Goal: Ask a question

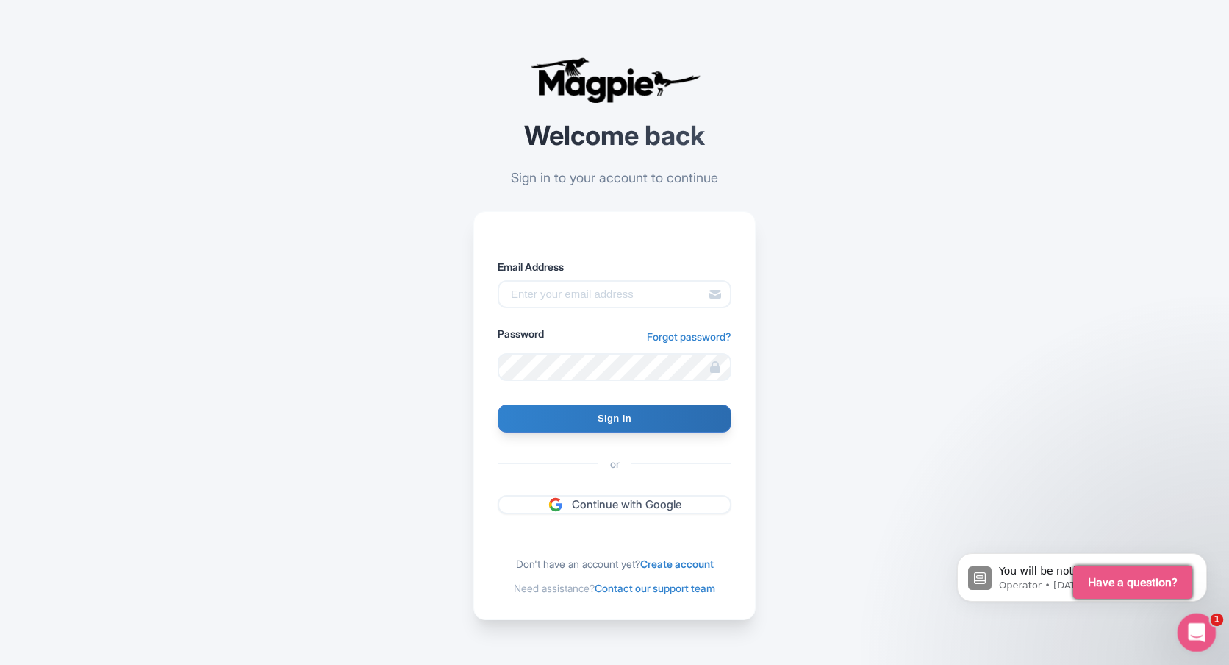
click at [1200, 628] on icon "Open Intercom Messenger" at bounding box center [1195, 630] width 24 height 24
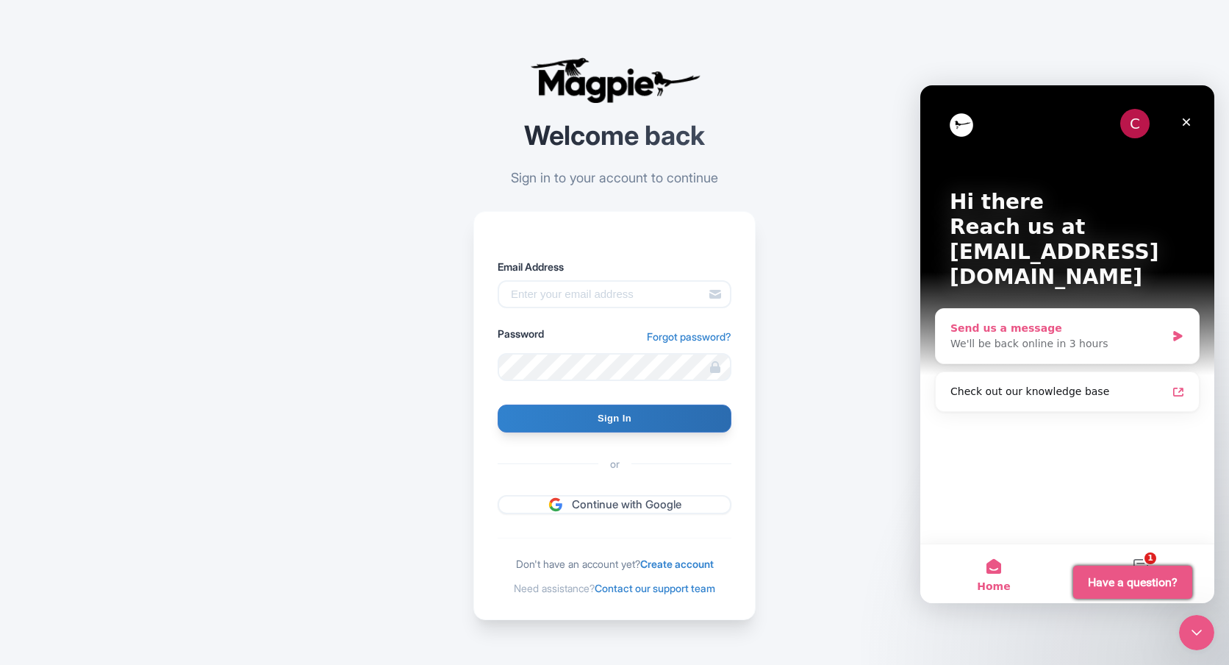
click at [1080, 336] on div "We'll be back online in 3 hours" at bounding box center [1057, 343] width 215 height 15
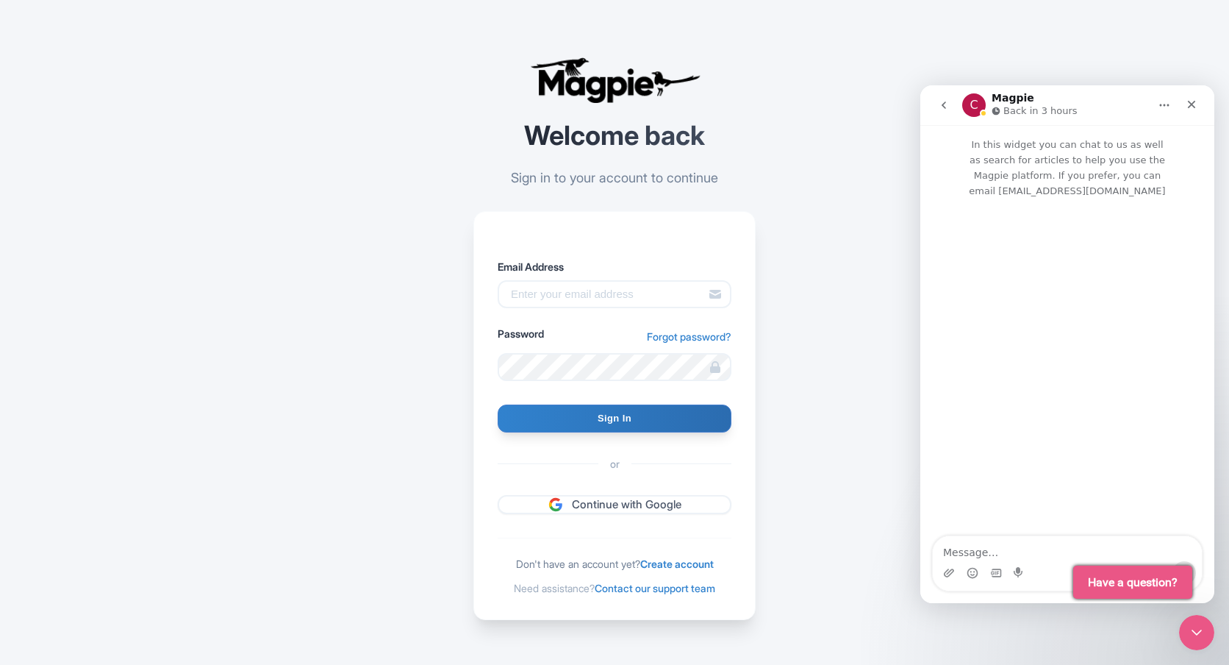
click at [1041, 551] on textarea "Message…" at bounding box center [1067, 548] width 269 height 25
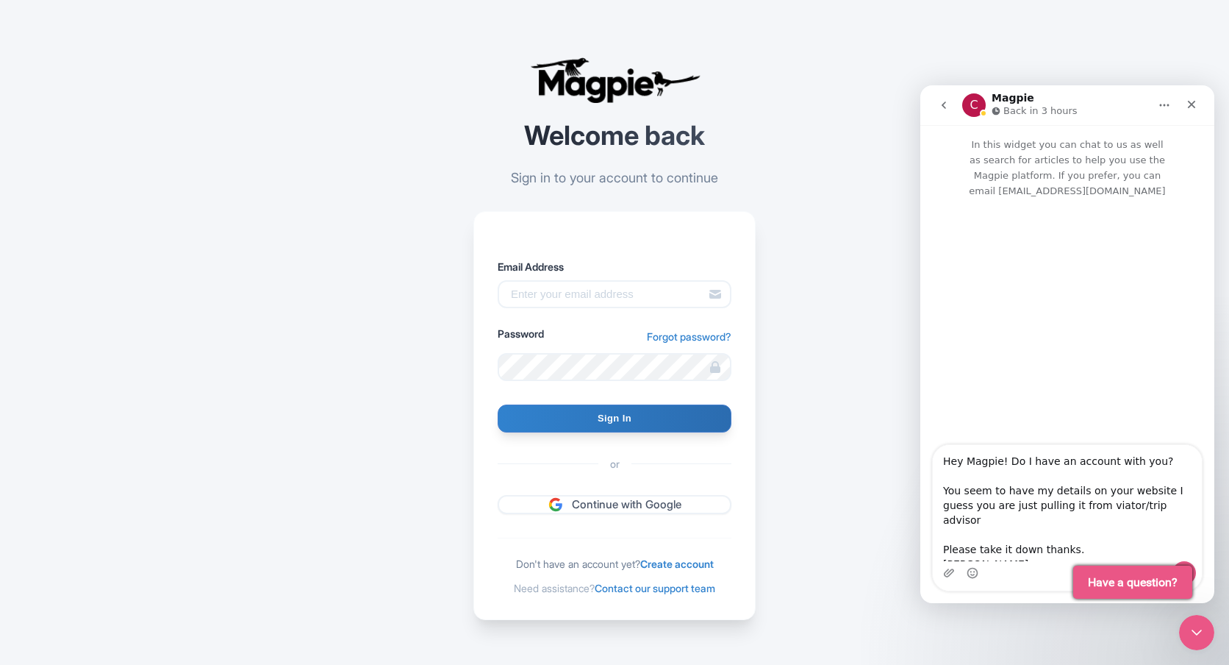
scroll to position [24, 0]
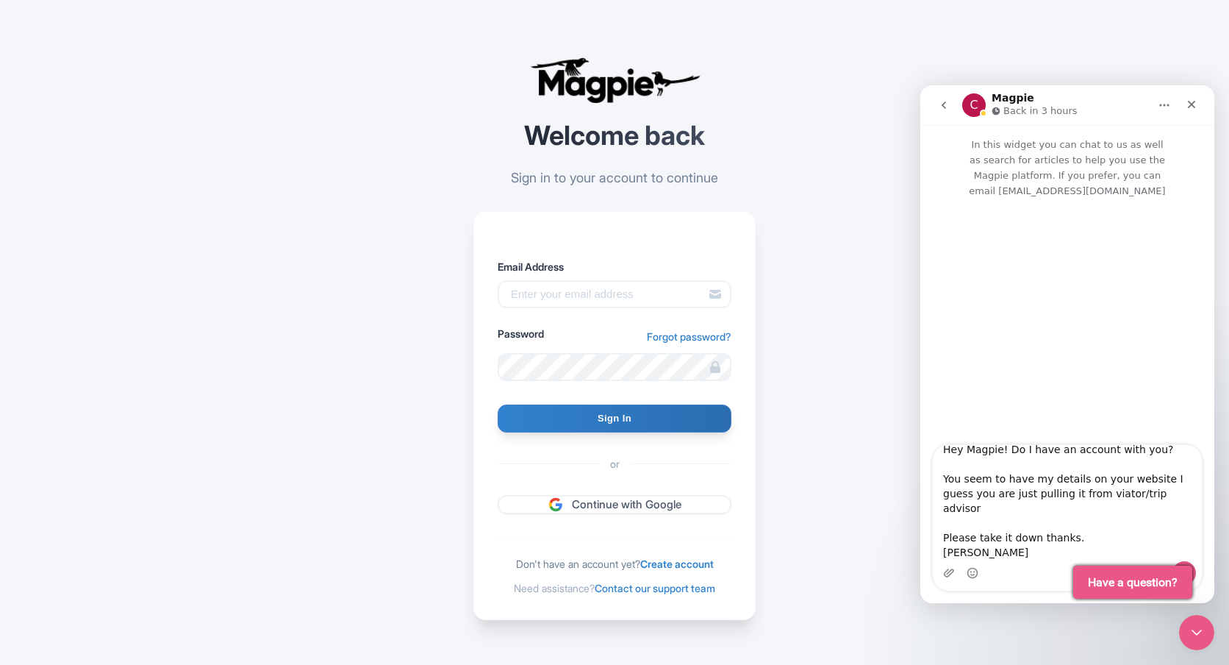
type textarea "Hey Magpie! Do I have an account with you? You seem to have my details on your …"
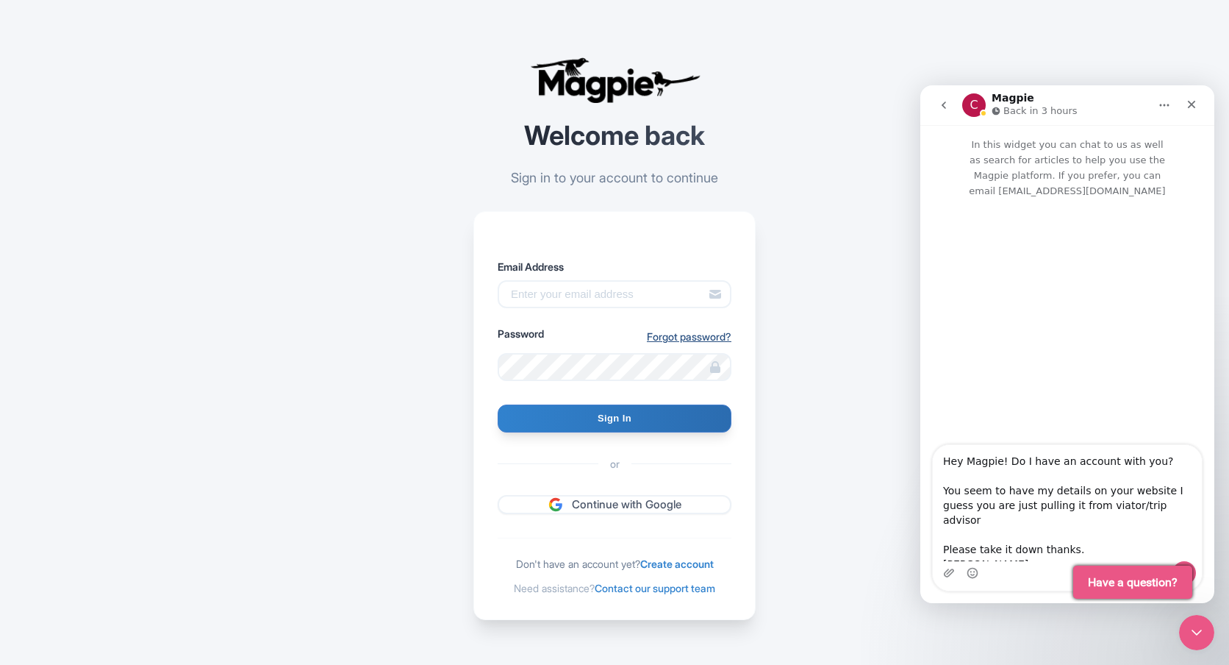
click at [686, 334] on link "Forgot password?" at bounding box center [689, 336] width 85 height 15
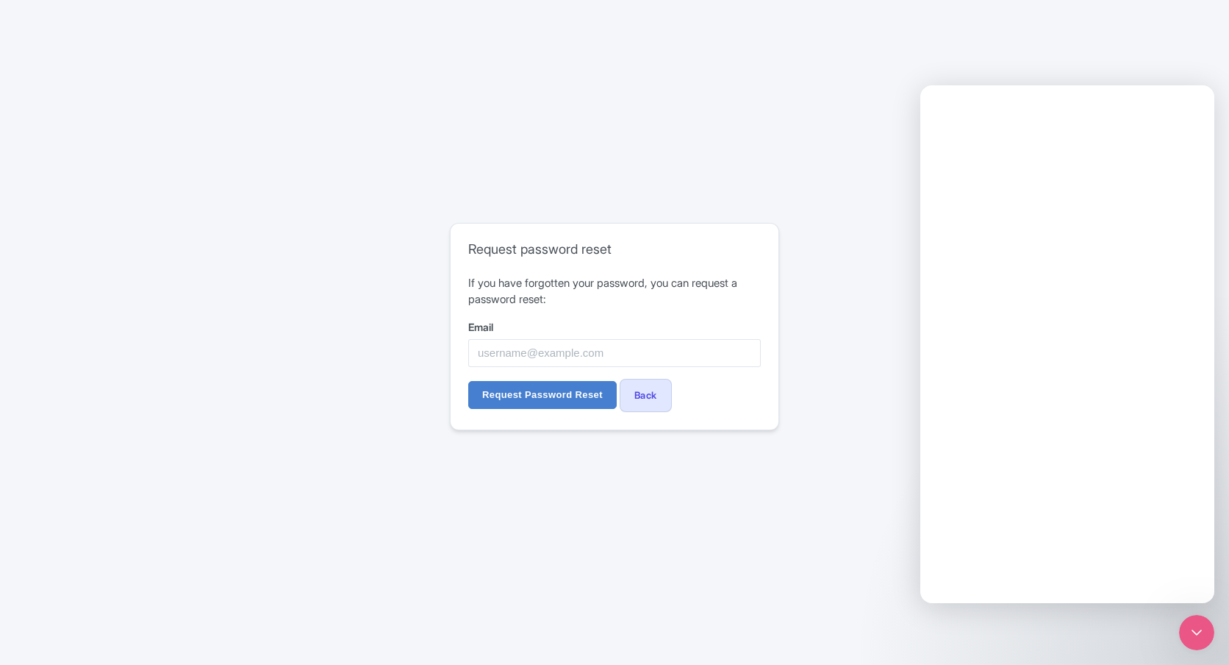
click at [612, 352] on input "Email" at bounding box center [614, 353] width 293 height 28
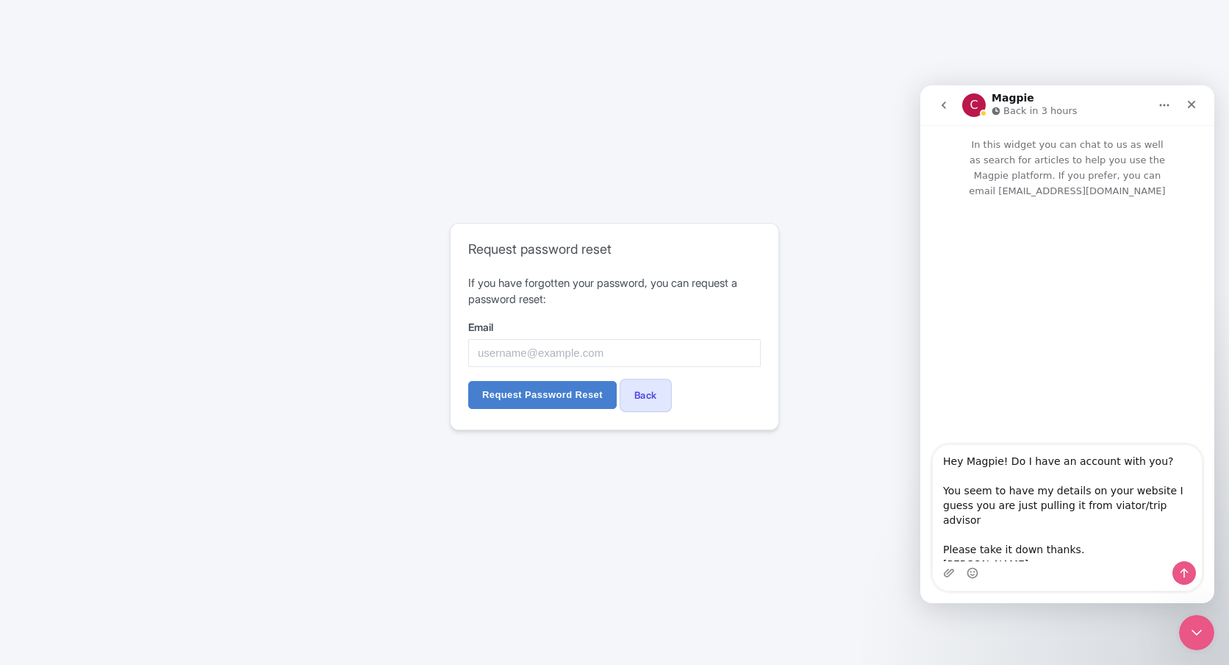
scroll to position [24, 0]
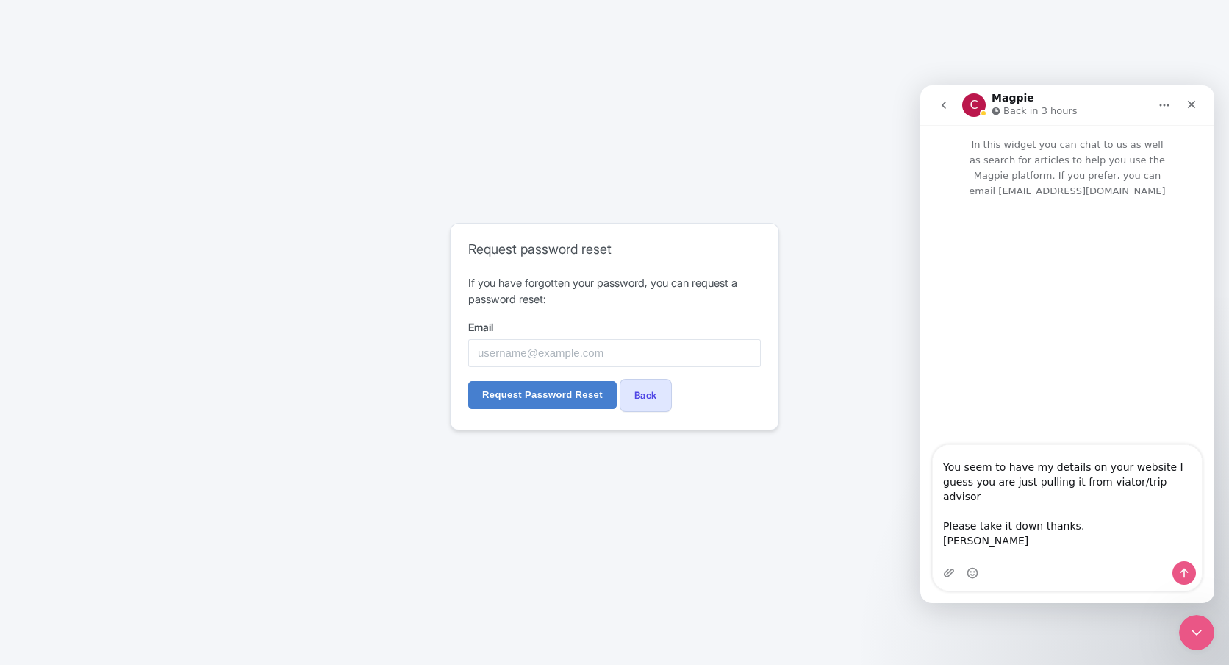
type textarea "Hey Magpie! Do I have an account with you? You seem to have my details on your …"
click at [621, 355] on input "Email" at bounding box center [614, 353] width 293 height 28
type input "[EMAIL_ADDRESS][DOMAIN_NAME]"
click at [468, 381] on input "Request Password Reset" at bounding box center [542, 395] width 148 height 28
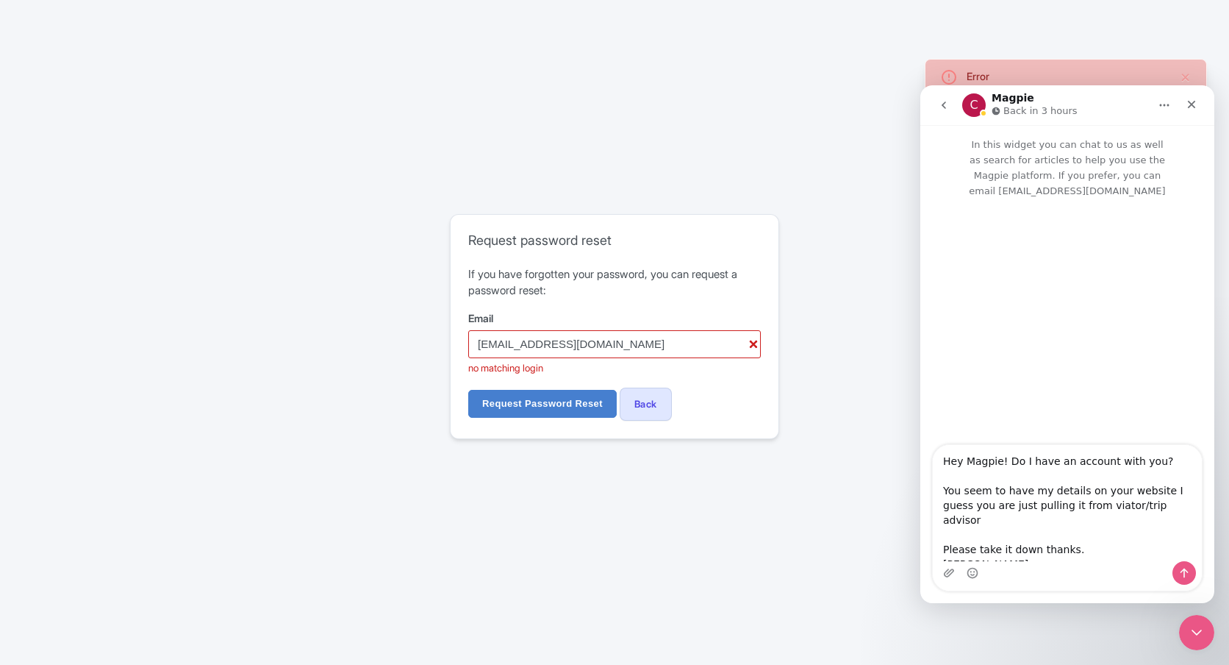
drag, startPoint x: 1086, startPoint y: 467, endPoint x: 1106, endPoint y: 512, distance: 48.7
click at [1106, 512] on textarea "Hey Magpie! Do I have an account with you? You seem to have my details on your …" at bounding box center [1067, 503] width 269 height 116
click at [1173, 506] on textarea "Hey Magpie! Do I have an account with you? You seem to have my details on your …" at bounding box center [1067, 503] width 269 height 116
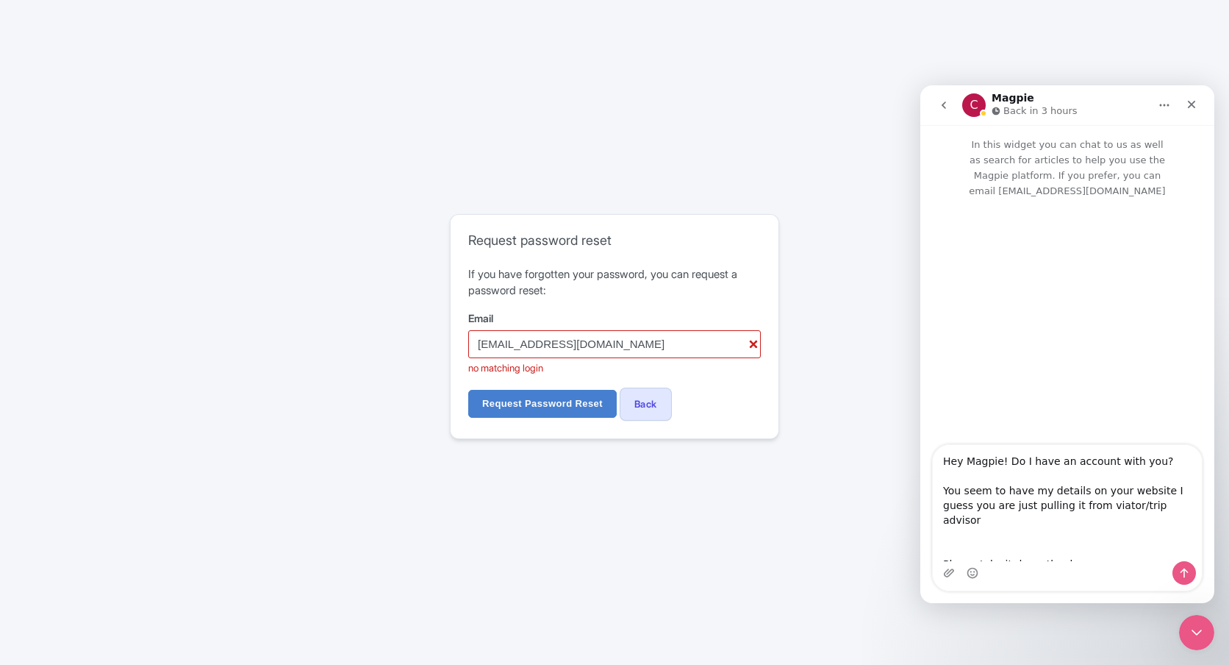
type textarea "Hey Magpie! Do I have an account with you? You seem to have my details on your …"
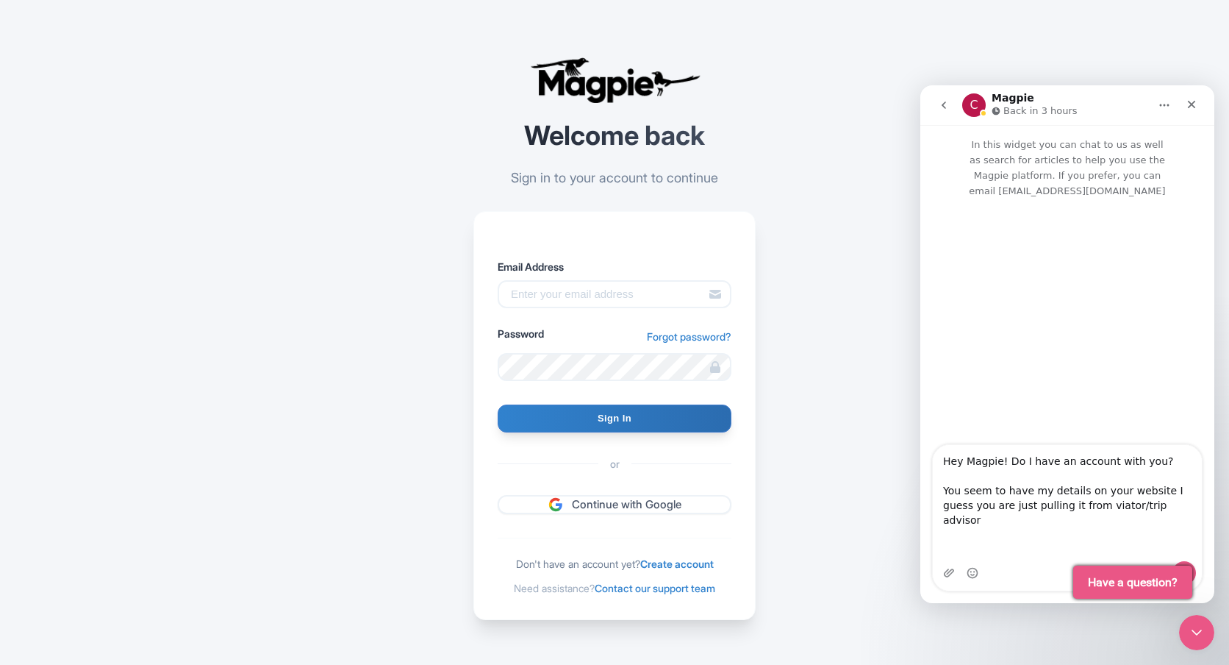
click at [1050, 528] on textarea "Hey Magpie! Do I have an account with you? You seem to have my details on your …" at bounding box center [1067, 503] width 269 height 116
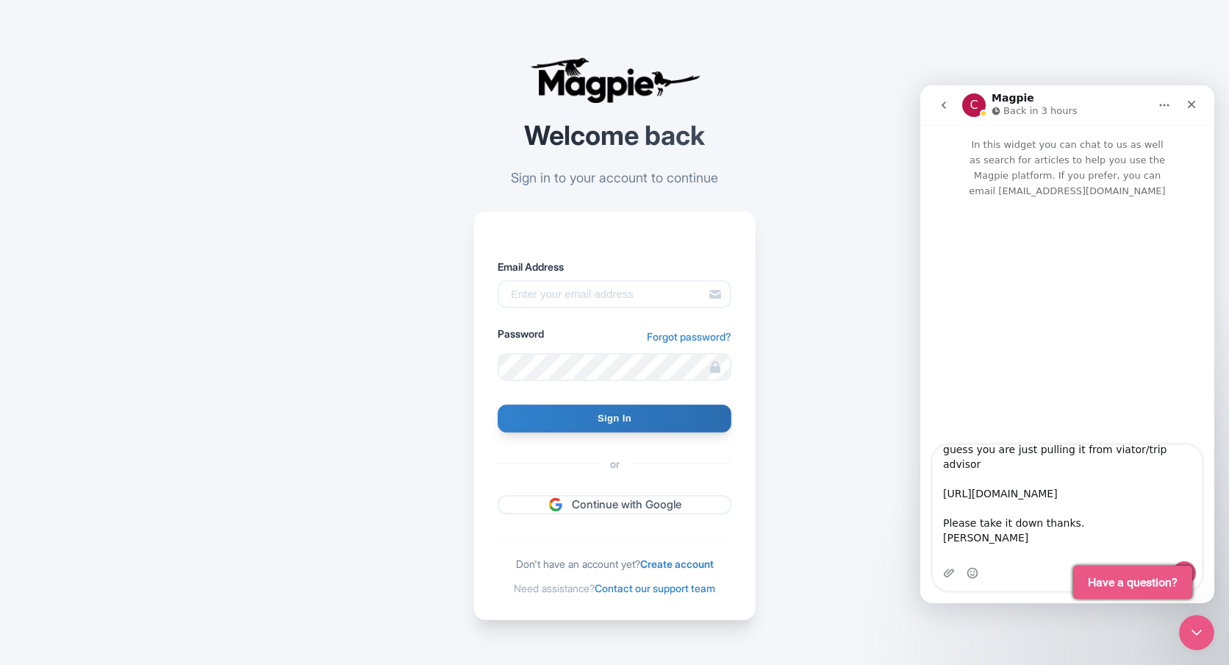
scroll to position [85, 0]
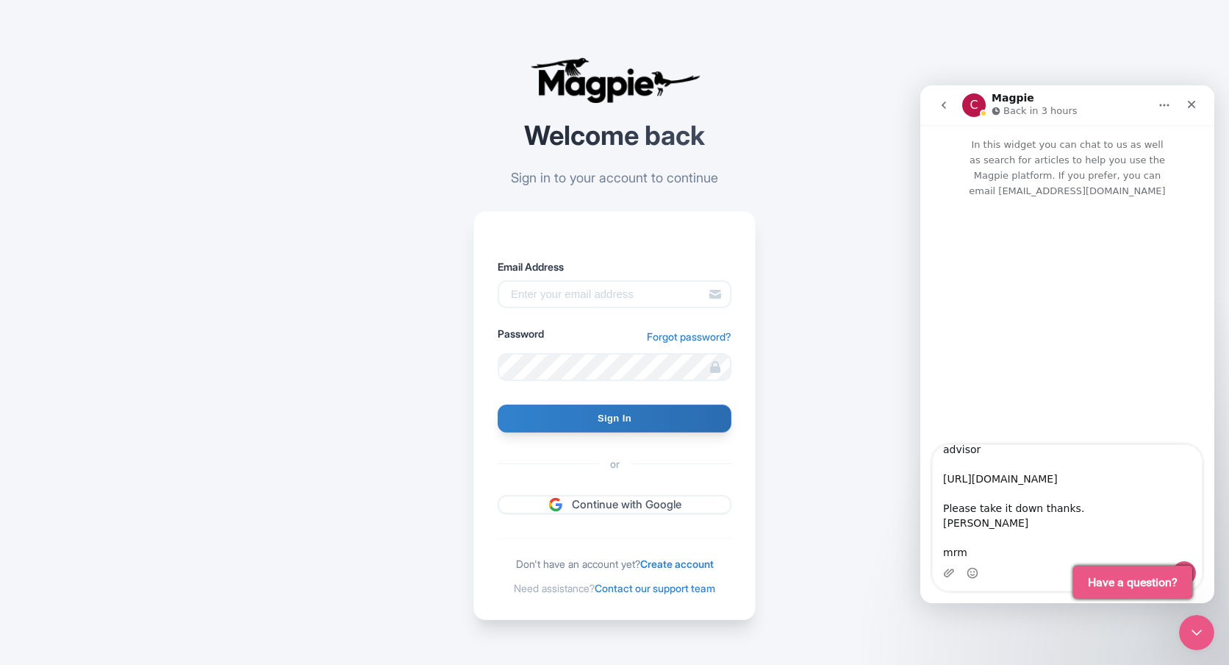
click at [1078, 512] on textarea "Hey Magpie! Do I have an account with you? You seem to have my details on your …" at bounding box center [1067, 503] width 269 height 116
click at [994, 551] on textarea "Hey Magpie! Do I have an account with you? You seem to have my details on your …" at bounding box center [1067, 503] width 269 height 116
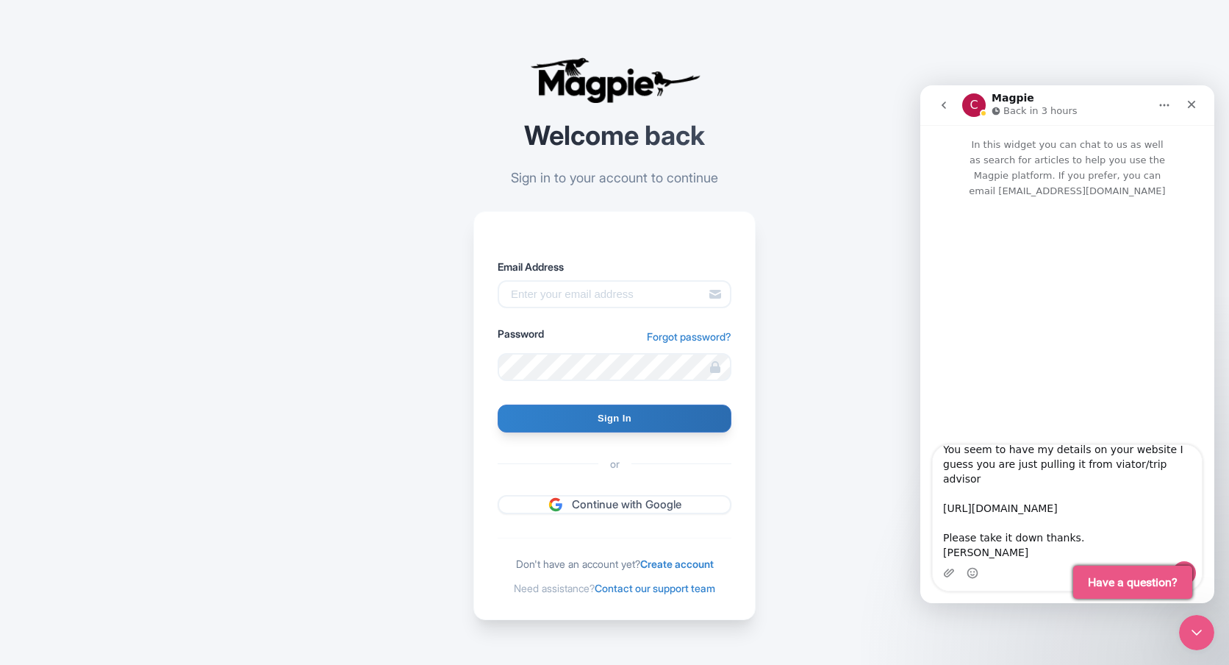
scroll to position [71, 0]
click at [1086, 524] on textarea "Hey Magpie! Do I have an account with you? You seem to have my details on your …" at bounding box center [1067, 503] width 269 height 116
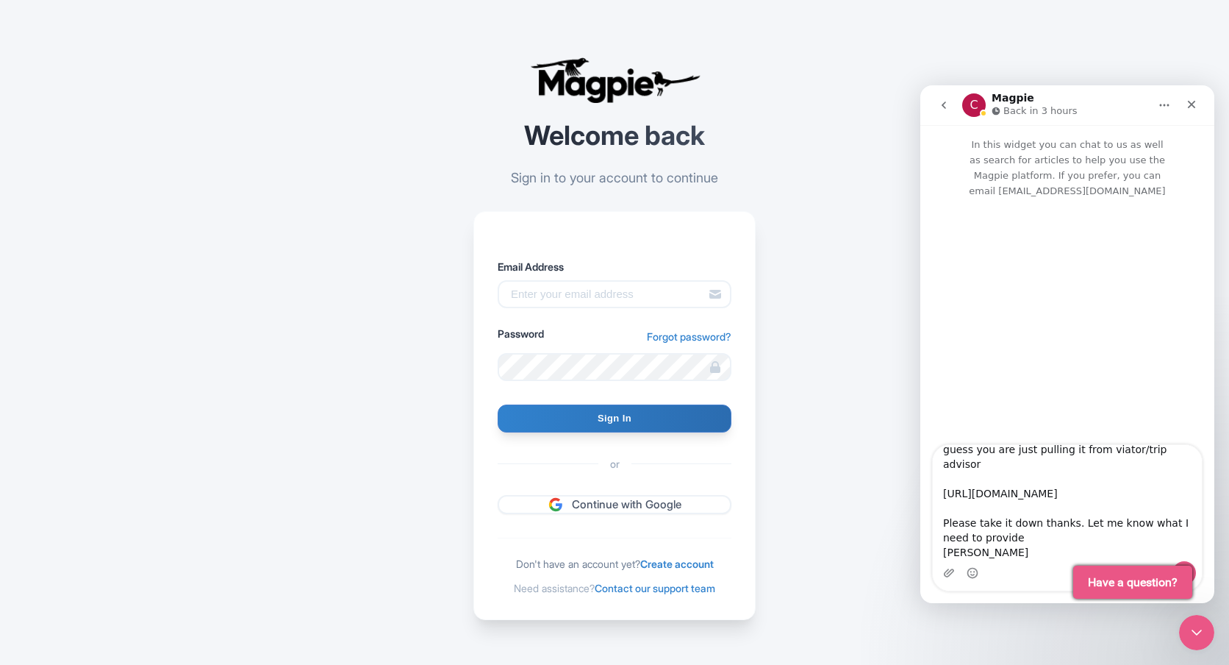
scroll to position [12, 0]
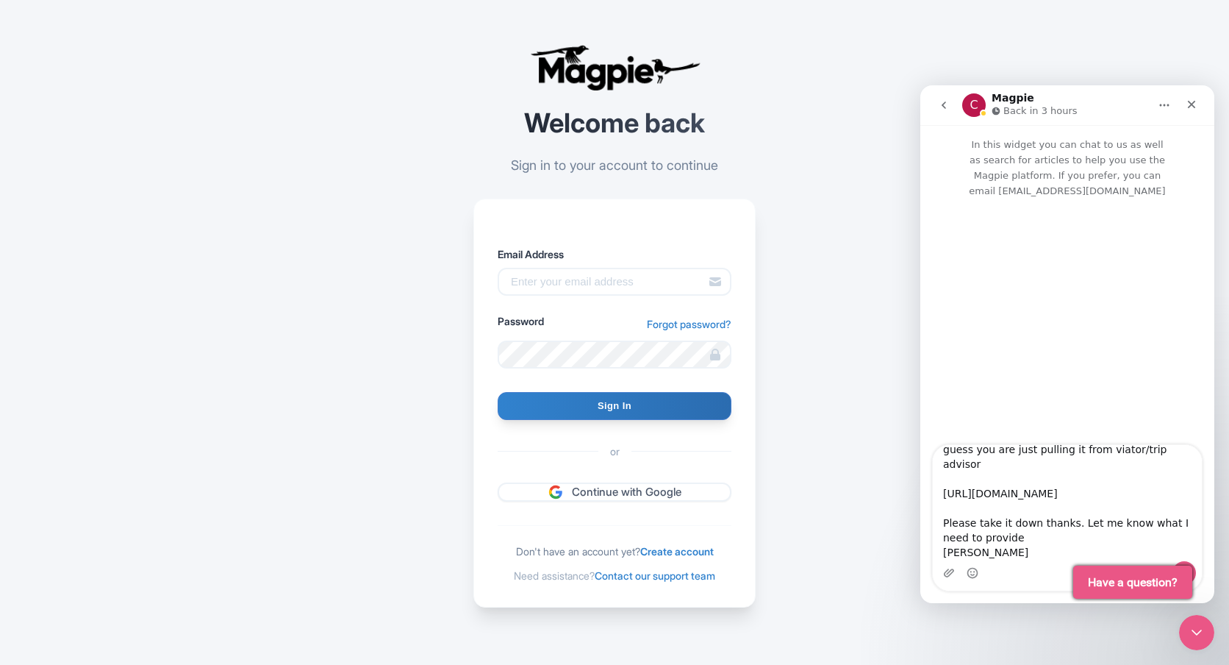
type textarea "Hey Magpie! Do I have an account with you? You seem to have my details on your …"
click at [1192, 566] on button "Send a message…" at bounding box center [1184, 573] width 24 height 24
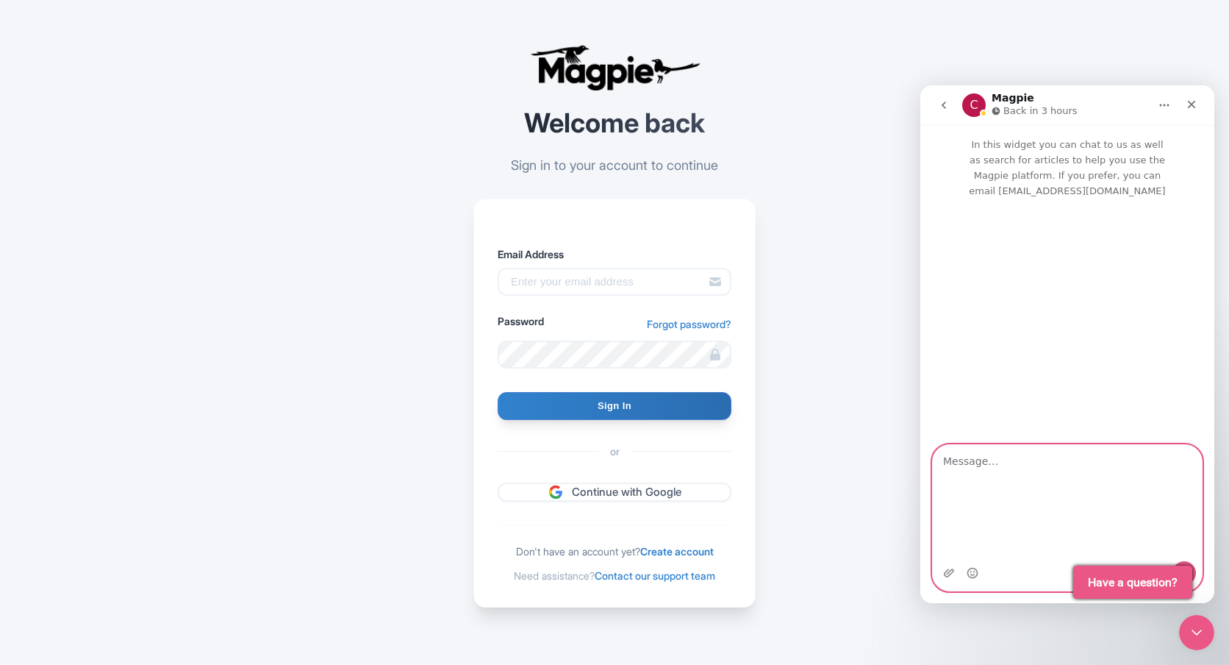
scroll to position [0, 0]
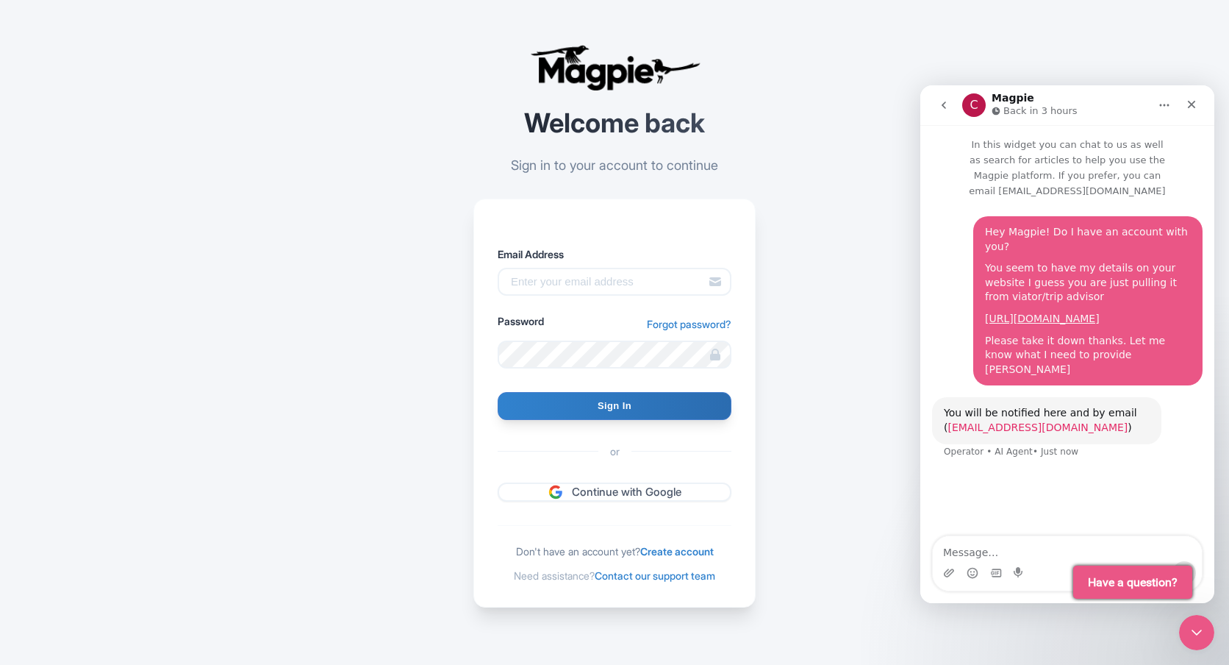
click at [1091, 433] on link "[EMAIL_ADDRESS][DOMAIN_NAME]" at bounding box center [1038, 427] width 180 height 12
click at [797, 376] on div "Welcome back Sign in to your account to continue Email Address Password Forgot …" at bounding box center [614, 326] width 941 height 676
